Goal: Information Seeking & Learning: Learn about a topic

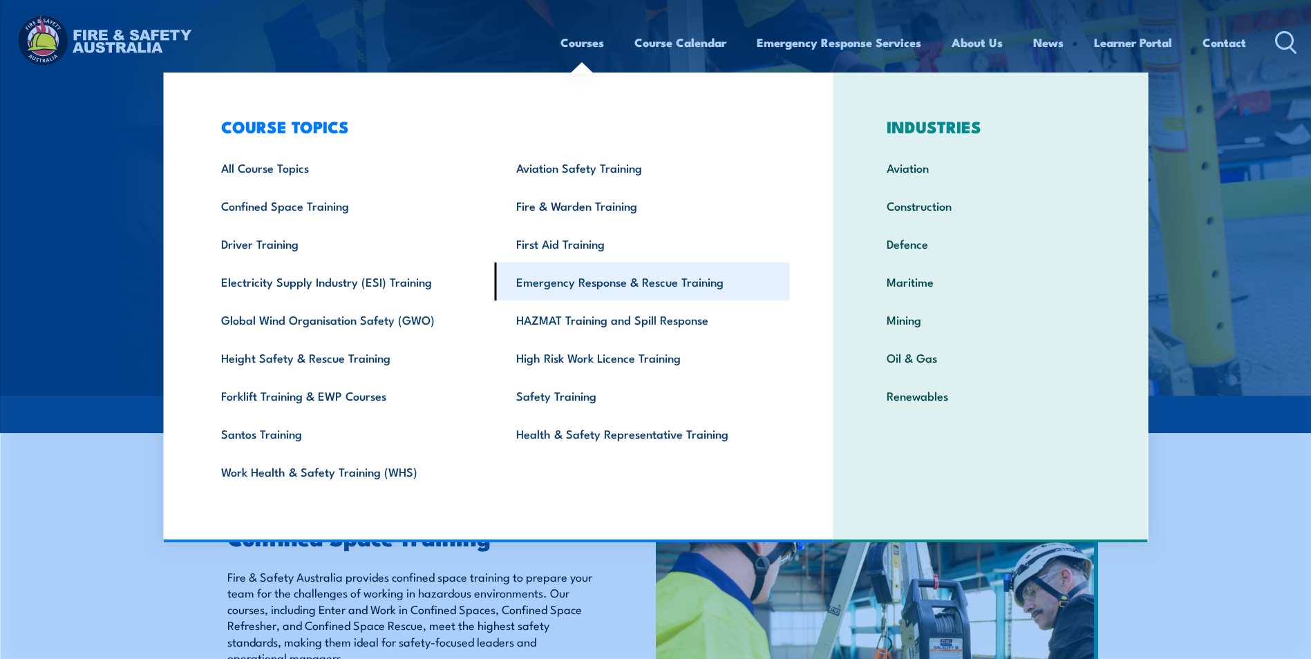
click at [600, 283] on link "Emergency Response & Rescue Training" at bounding box center [642, 282] width 295 height 38
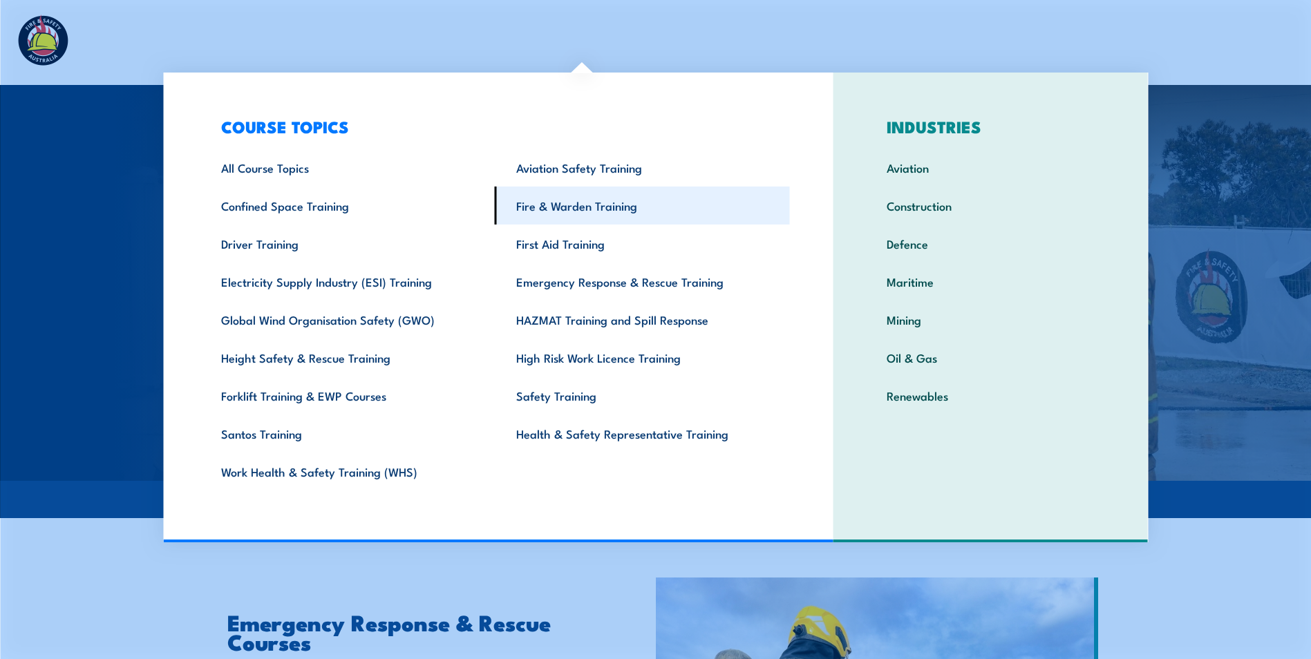
click at [584, 208] on link "Fire & Warden Training" at bounding box center [642, 206] width 295 height 38
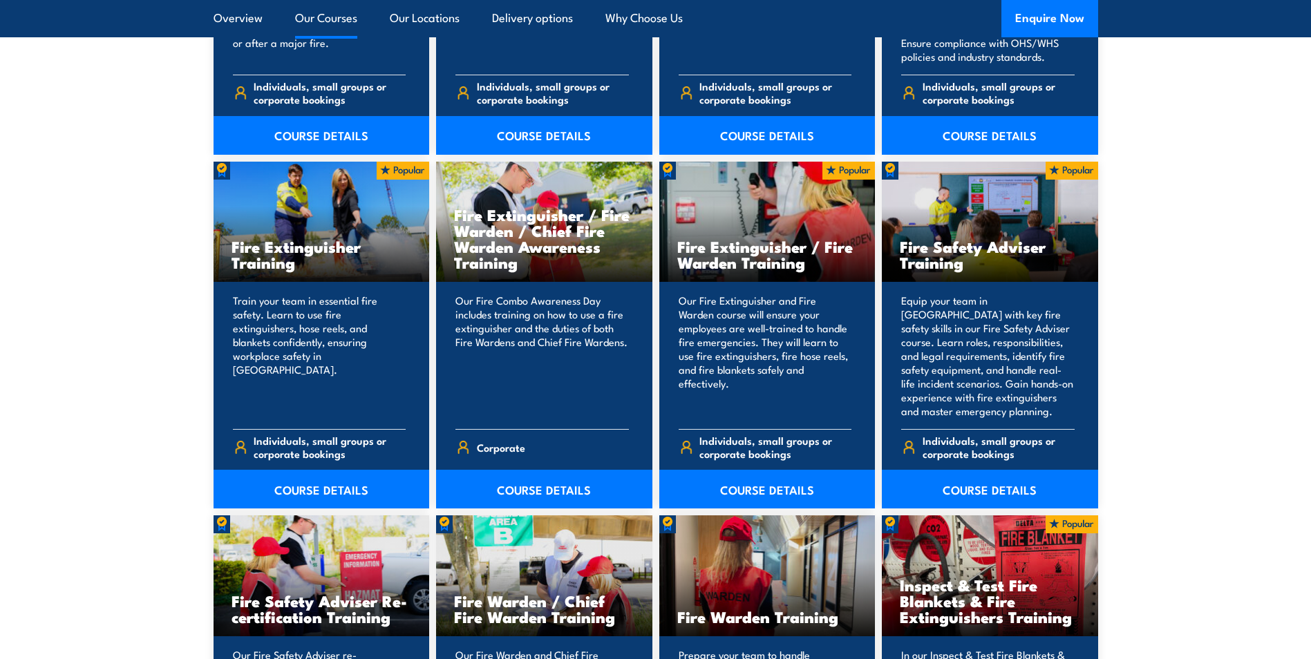
scroll to position [1452, 0]
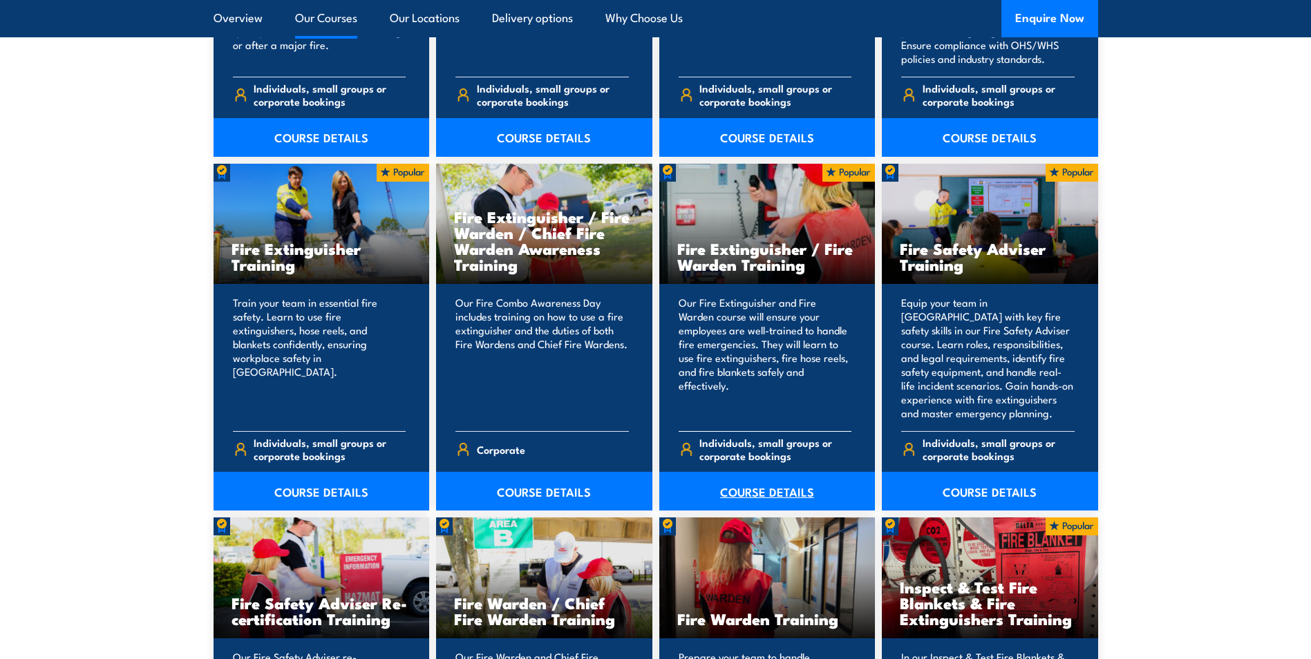
click at [745, 489] on link "COURSE DETAILS" at bounding box center [767, 491] width 216 height 39
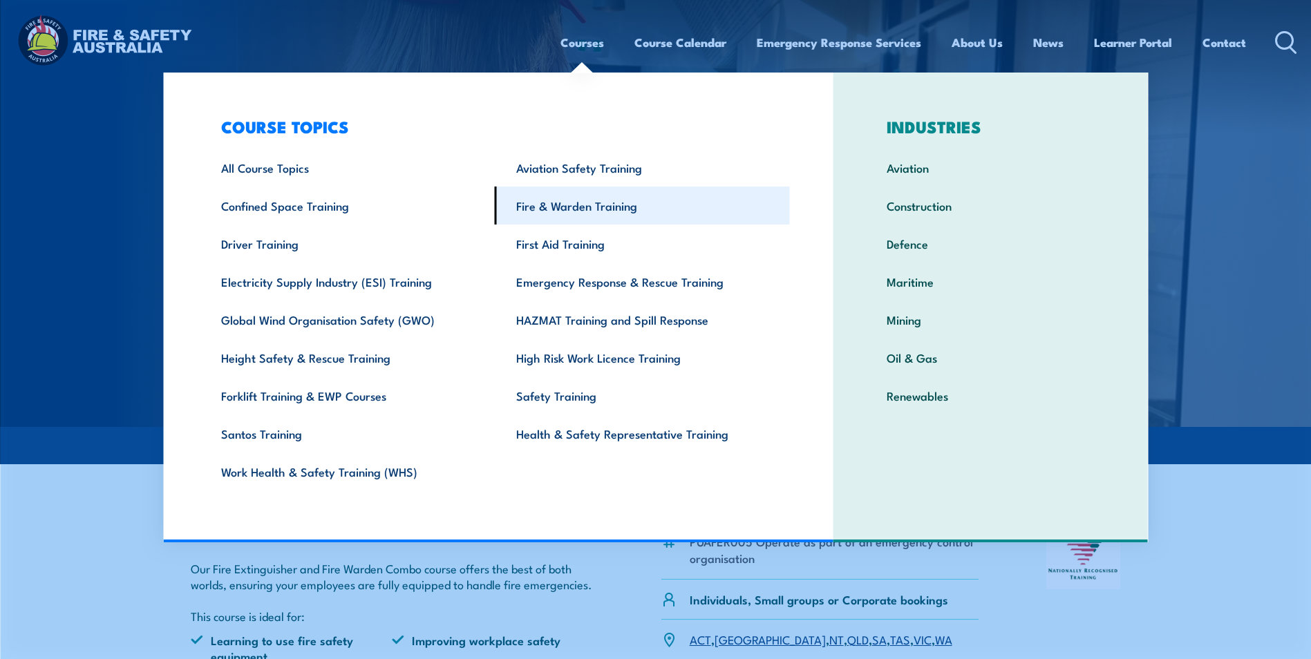
click at [569, 212] on link "Fire & Warden Training" at bounding box center [642, 206] width 295 height 38
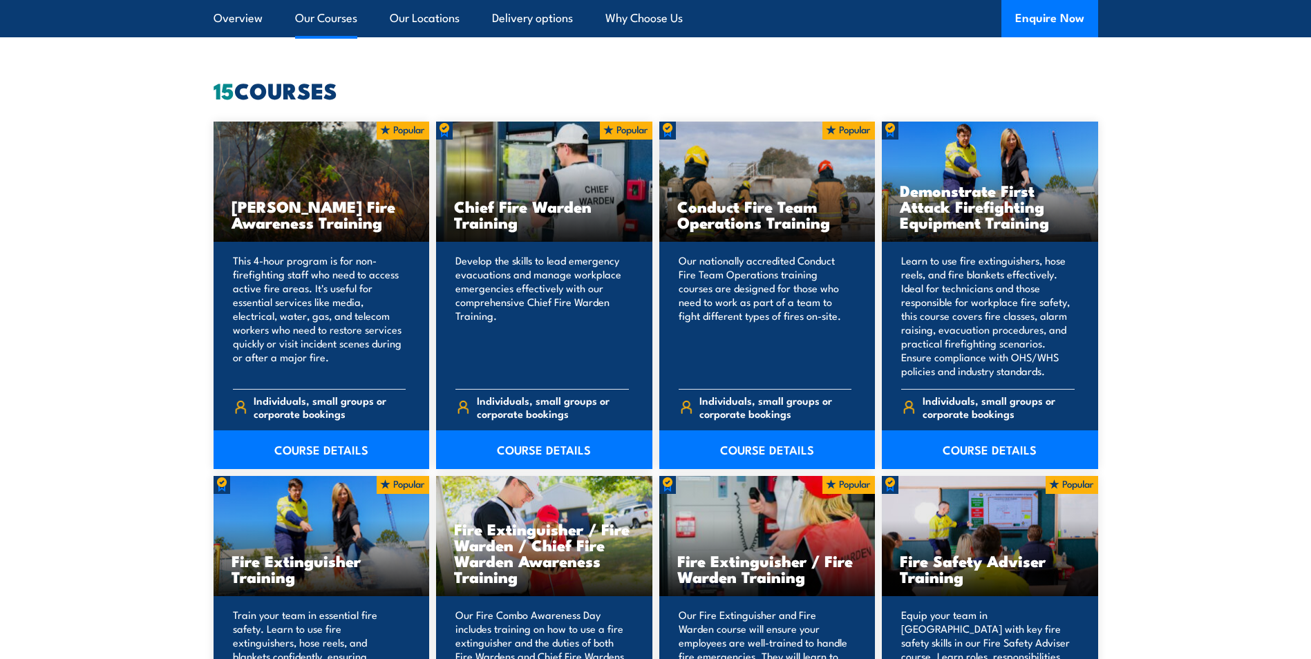
scroll to position [1037, 0]
